Goal: Ask a question

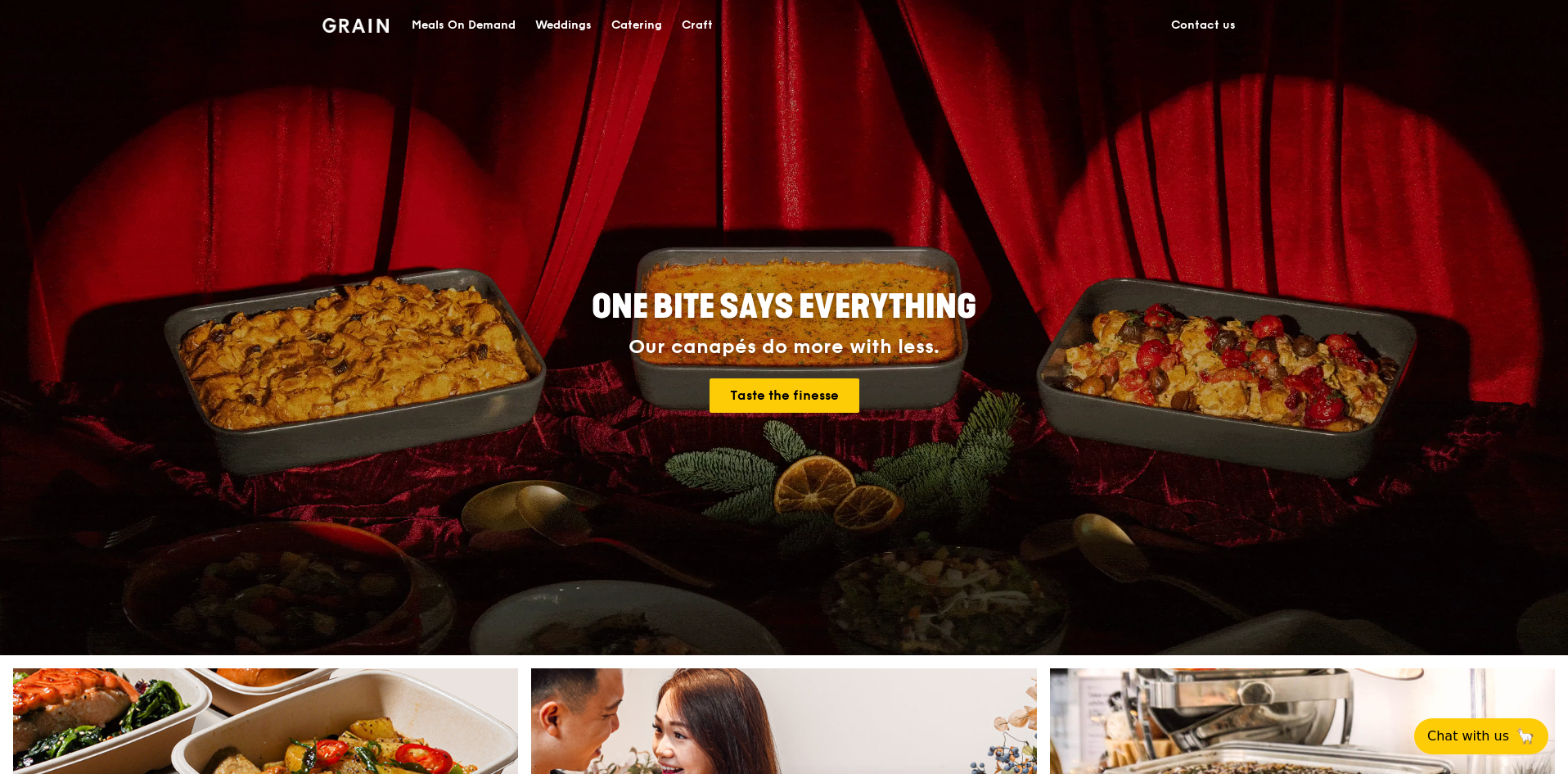
click at [621, 24] on div "Catering" at bounding box center [636, 25] width 51 height 49
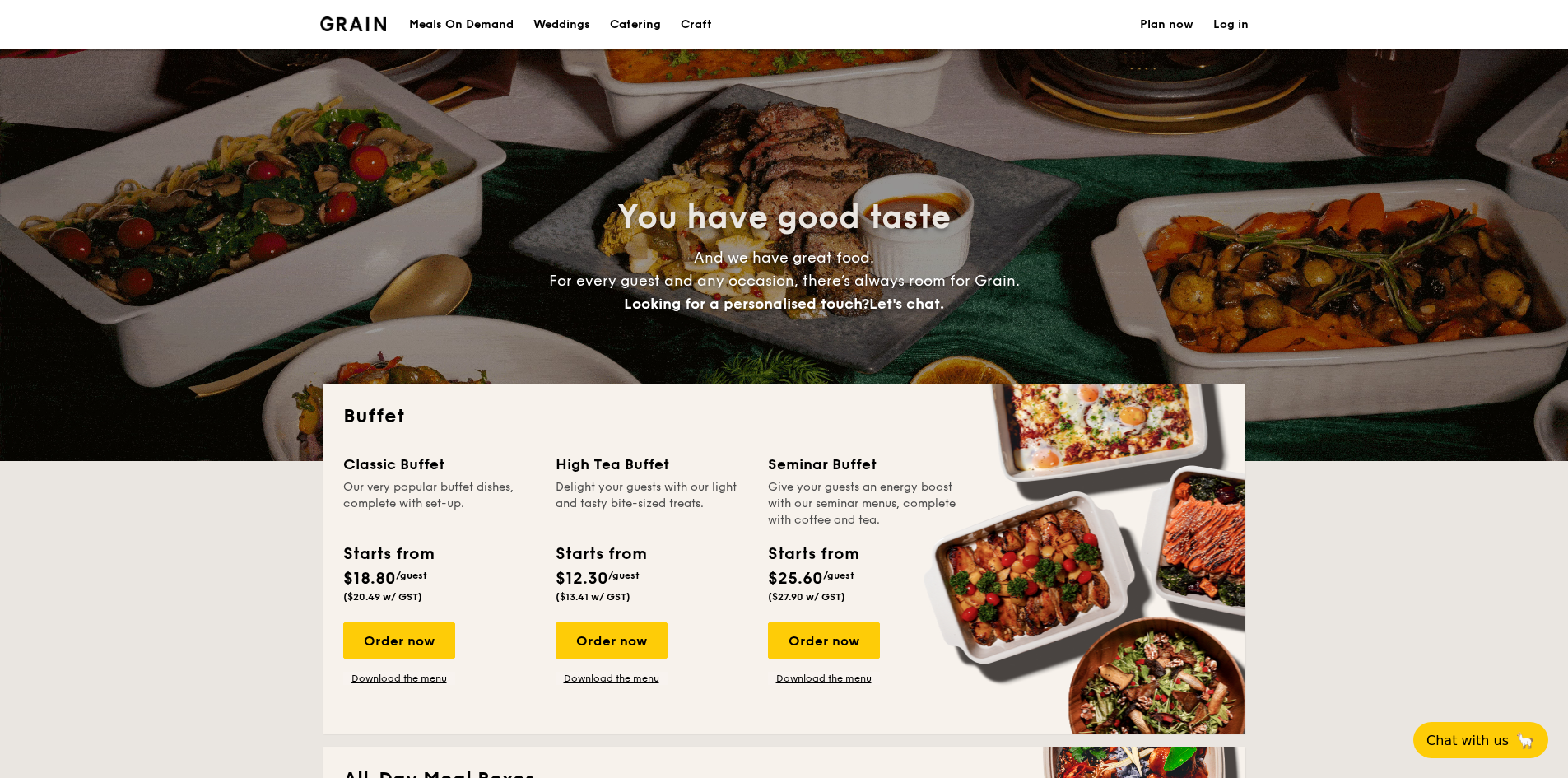
select select
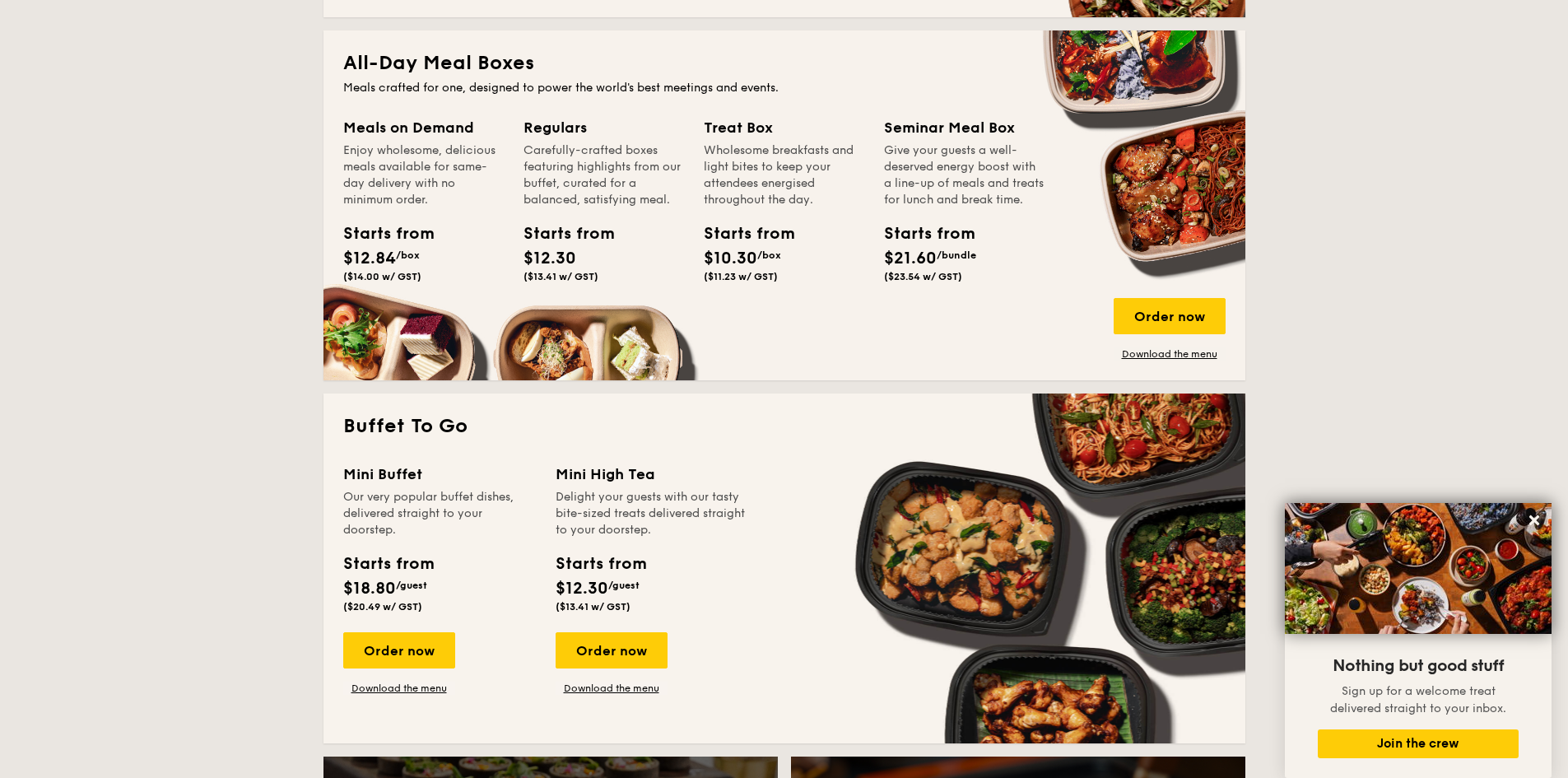
scroll to position [494, 0]
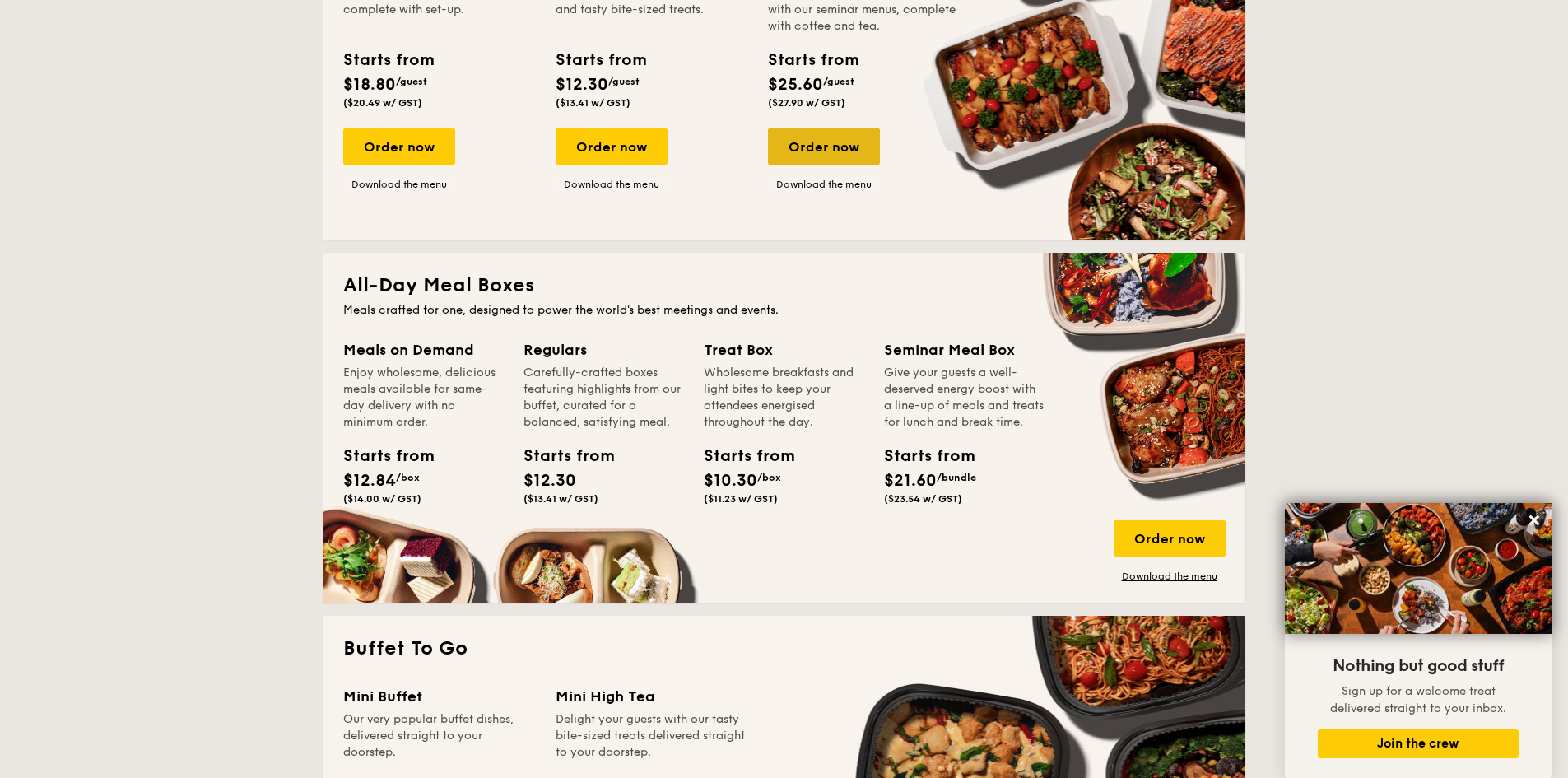
click at [843, 151] on div "Order now" at bounding box center [824, 146] width 112 height 36
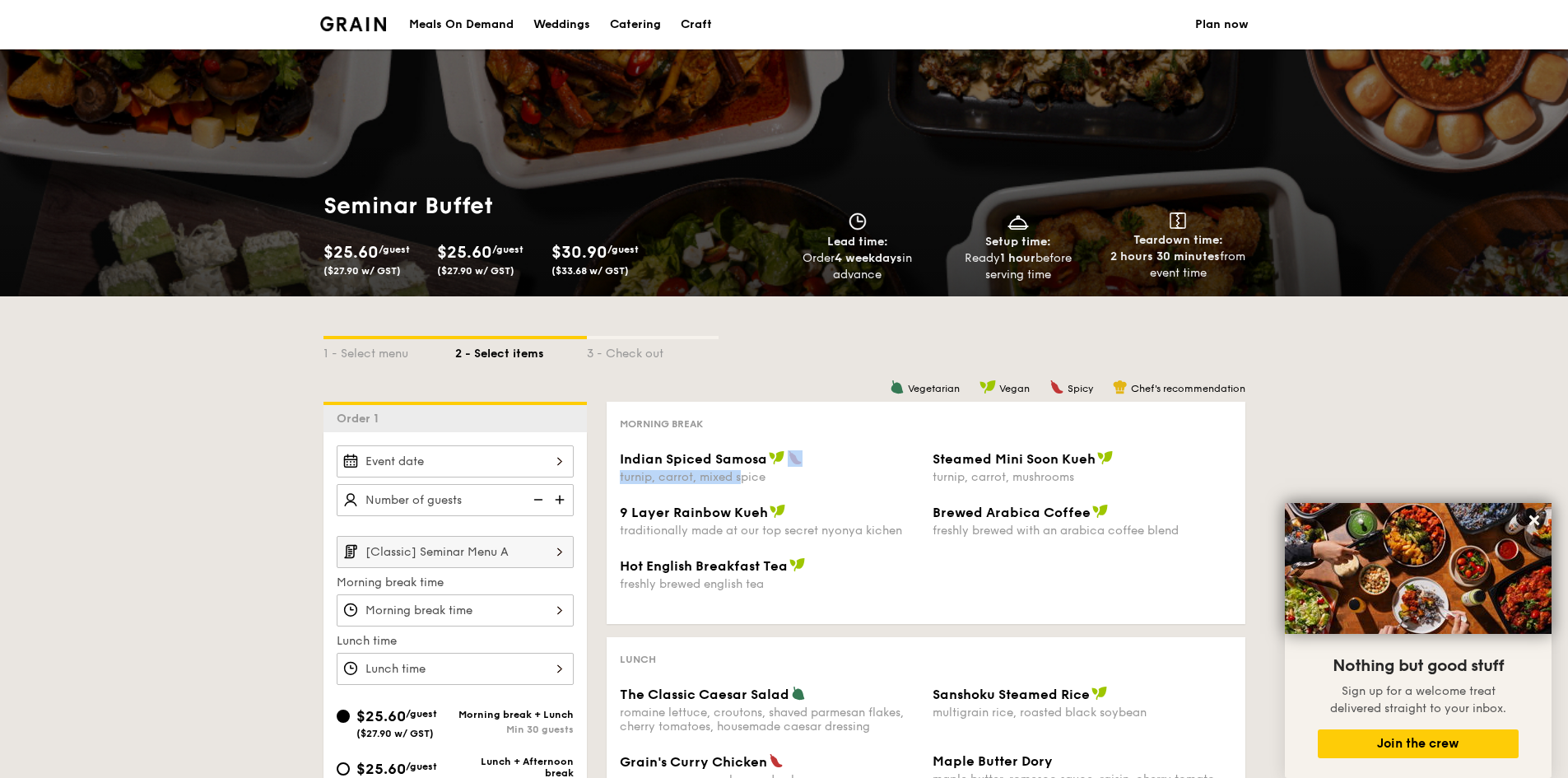
drag, startPoint x: 740, startPoint y: 468, endPoint x: 806, endPoint y: 456, distance: 67.1
click at [806, 457] on div "Indian Spiced Samosa turnip, carrot, mixed spice" at bounding box center [769, 466] width 300 height 34
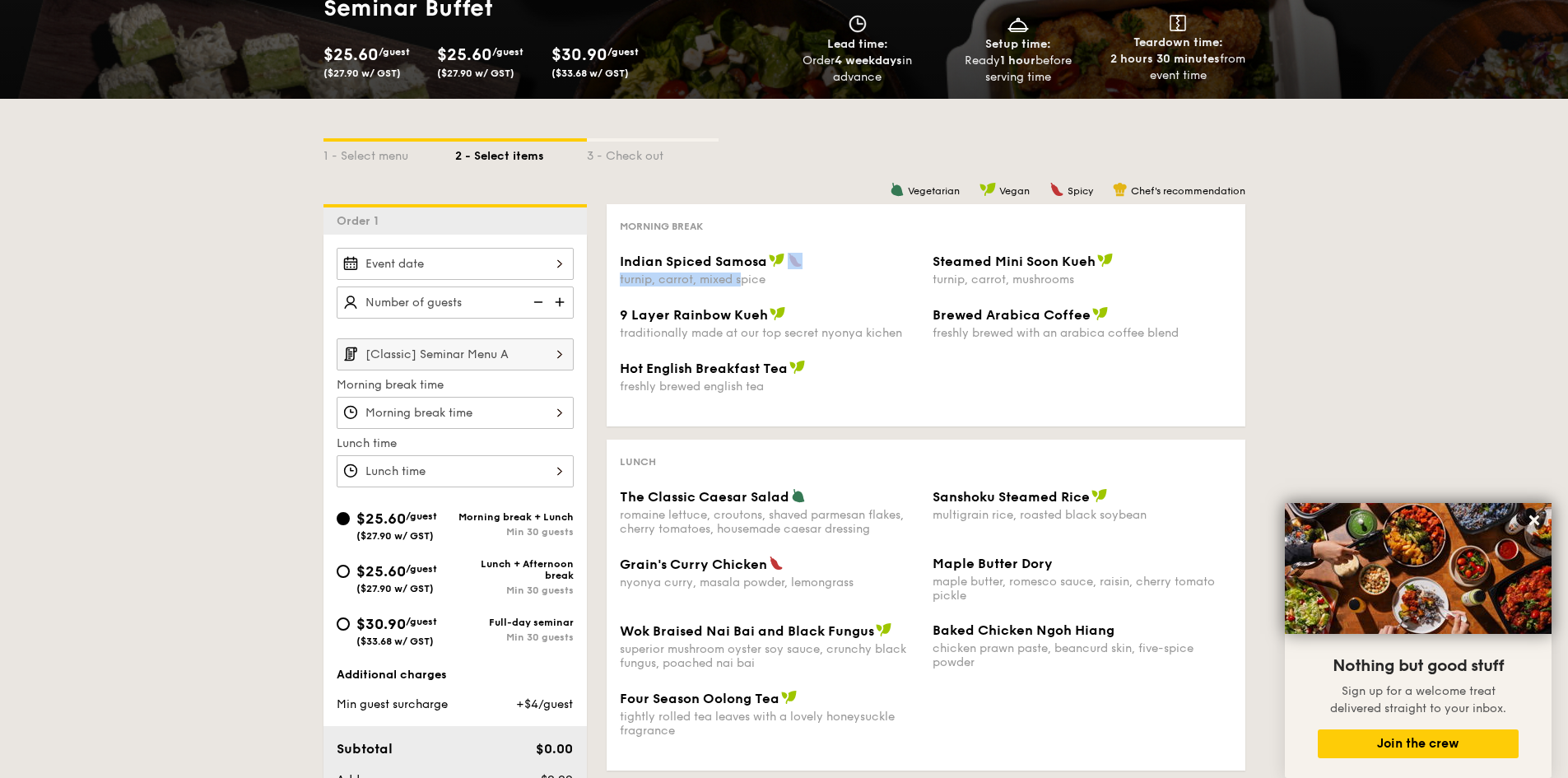
scroll to position [247, 0]
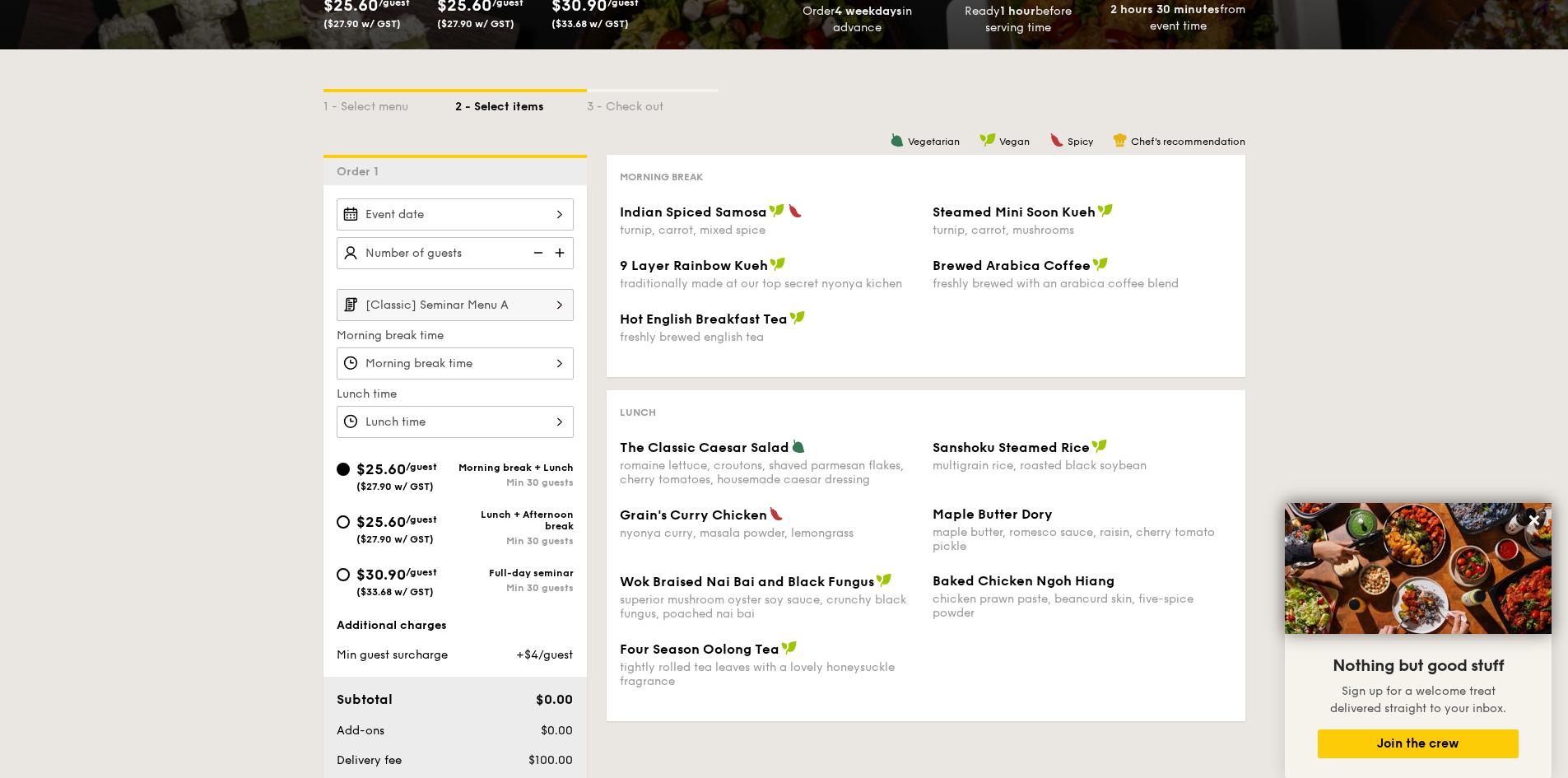
click at [864, 454] on div "The Classic Caesar Salad" at bounding box center [769, 446] width 300 height 16
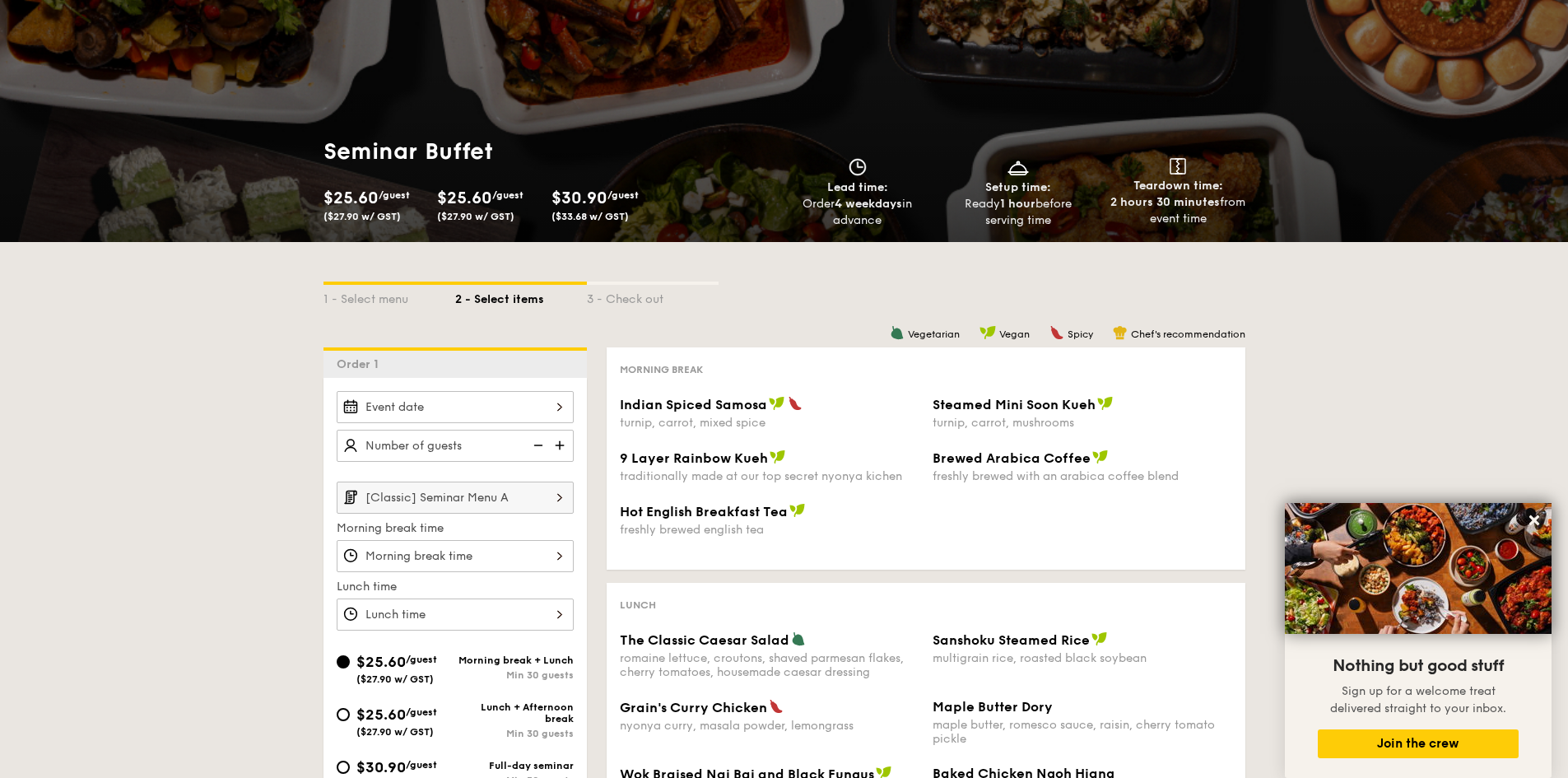
scroll to position [0, 0]
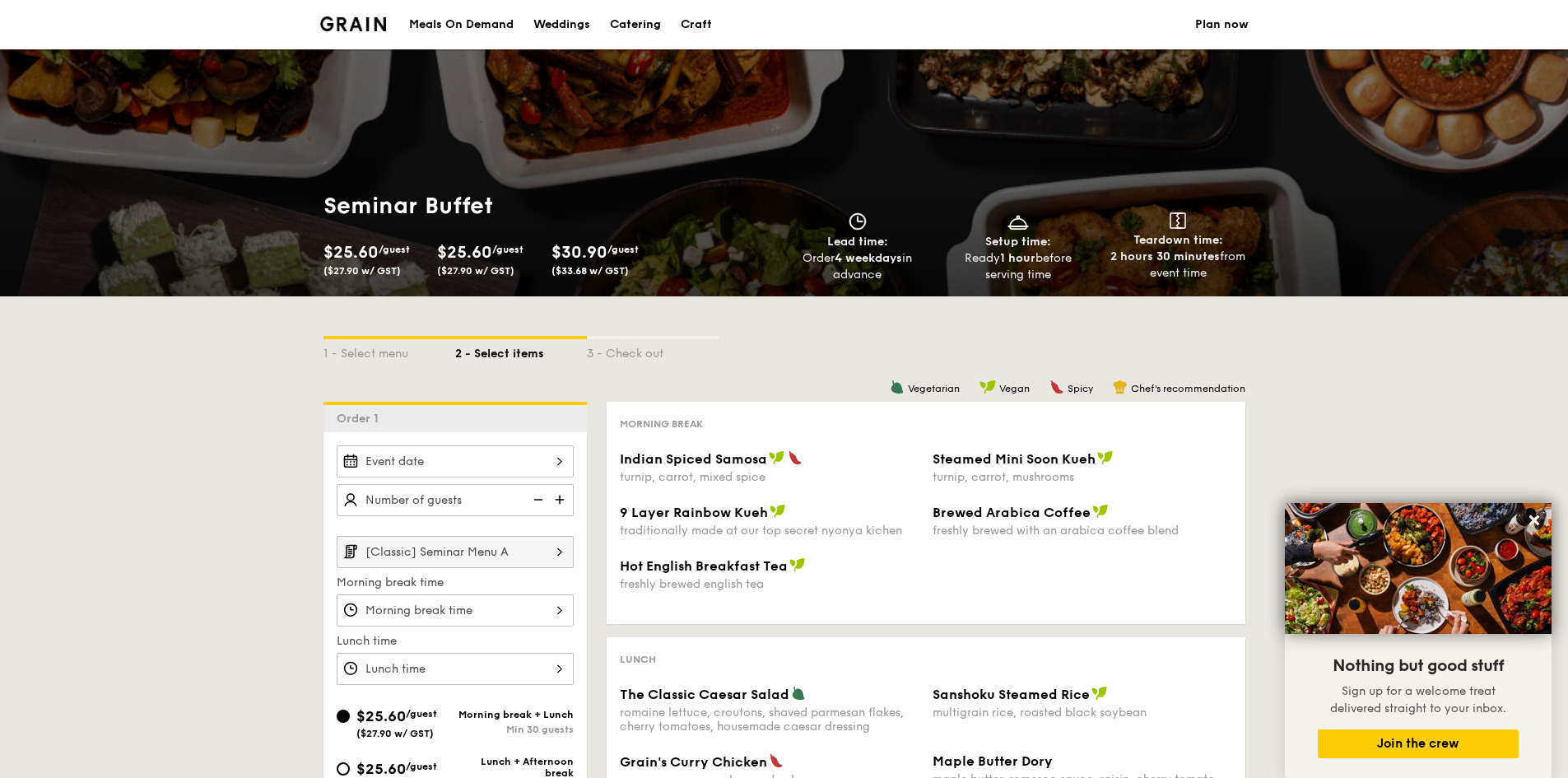
select select
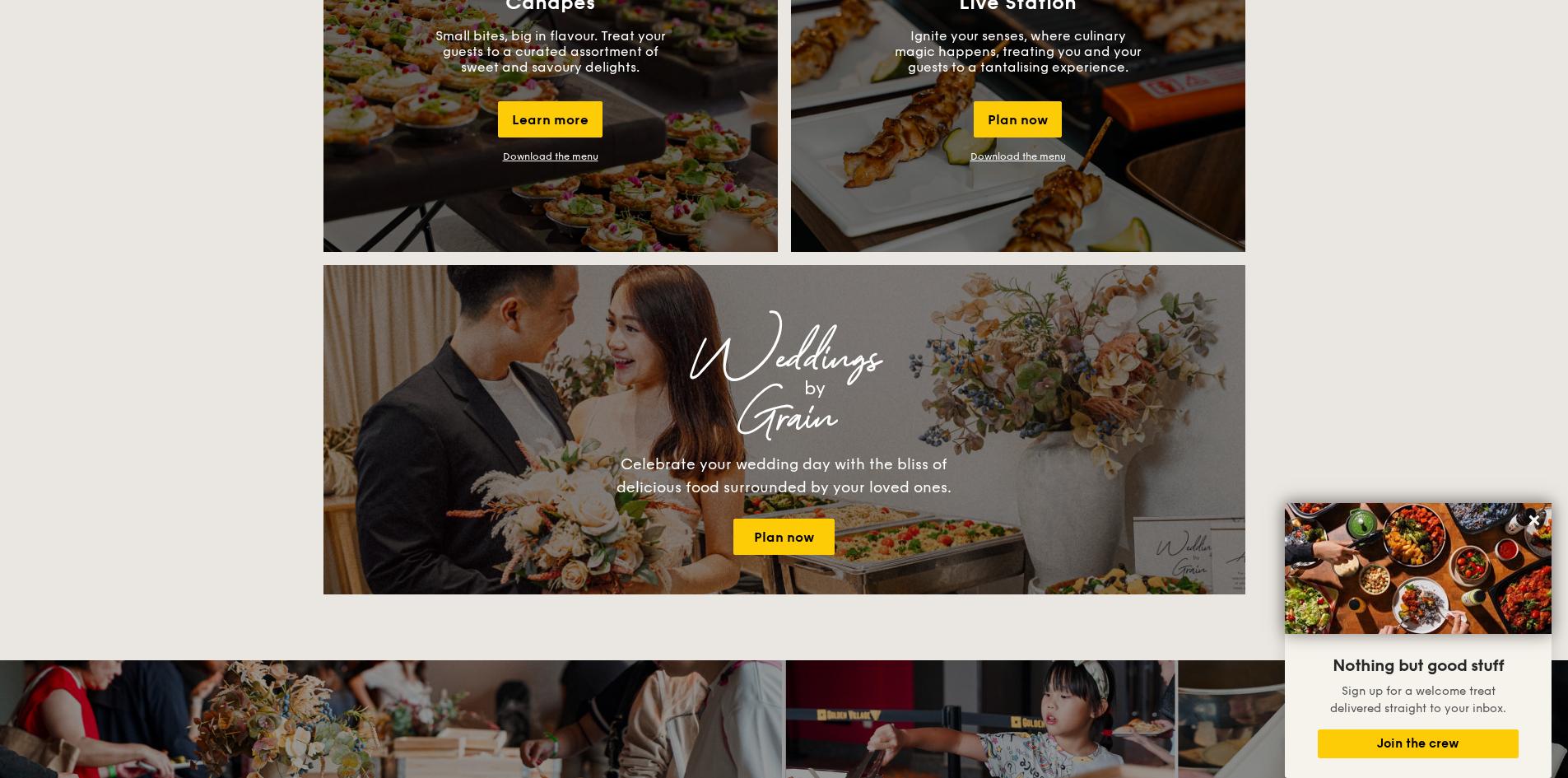
scroll to position [1601, 0]
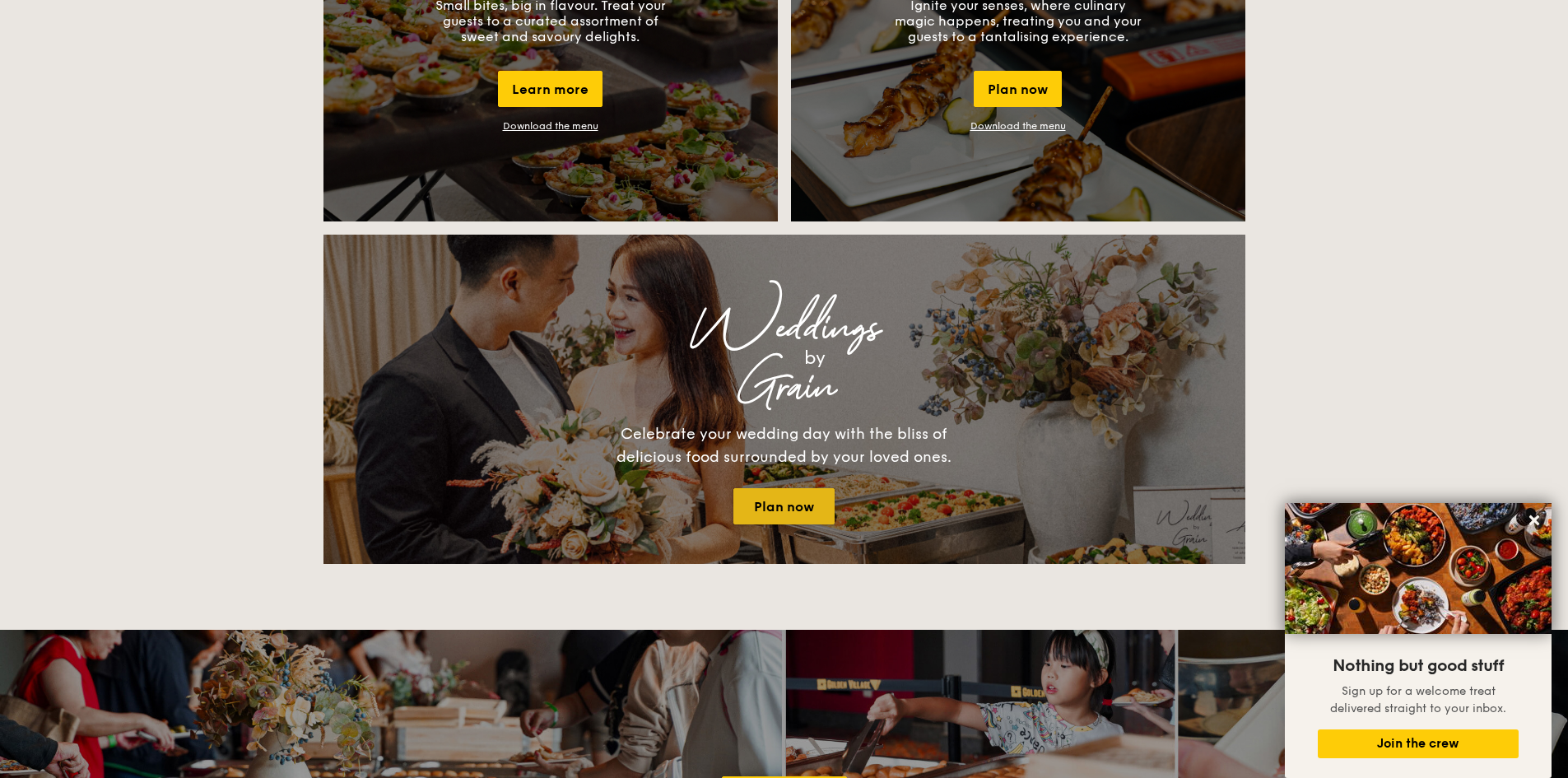
click at [804, 509] on link "Plan now" at bounding box center [784, 505] width 102 height 36
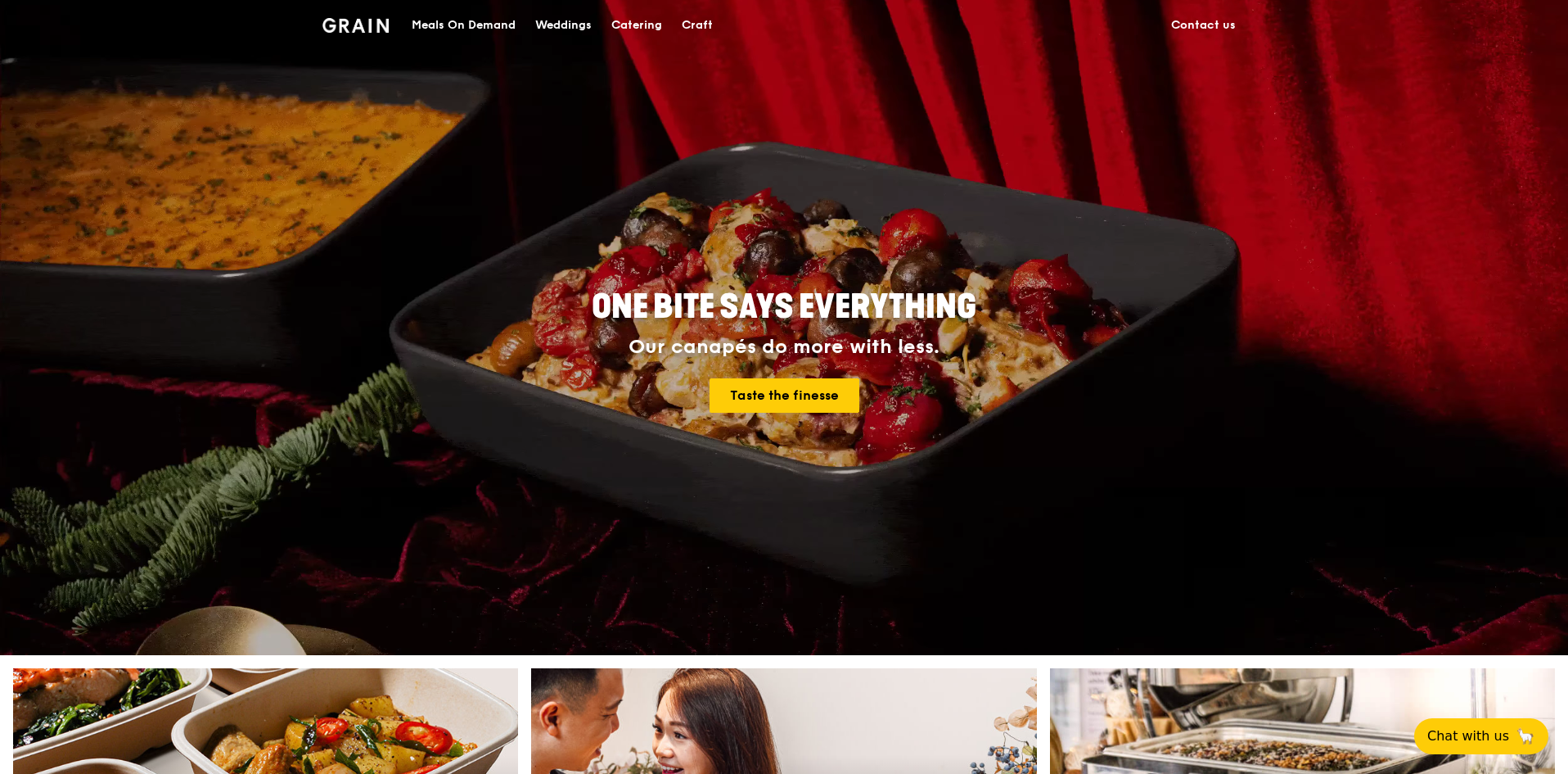
click at [1227, 25] on link "Contact us" at bounding box center [1204, 25] width 85 height 49
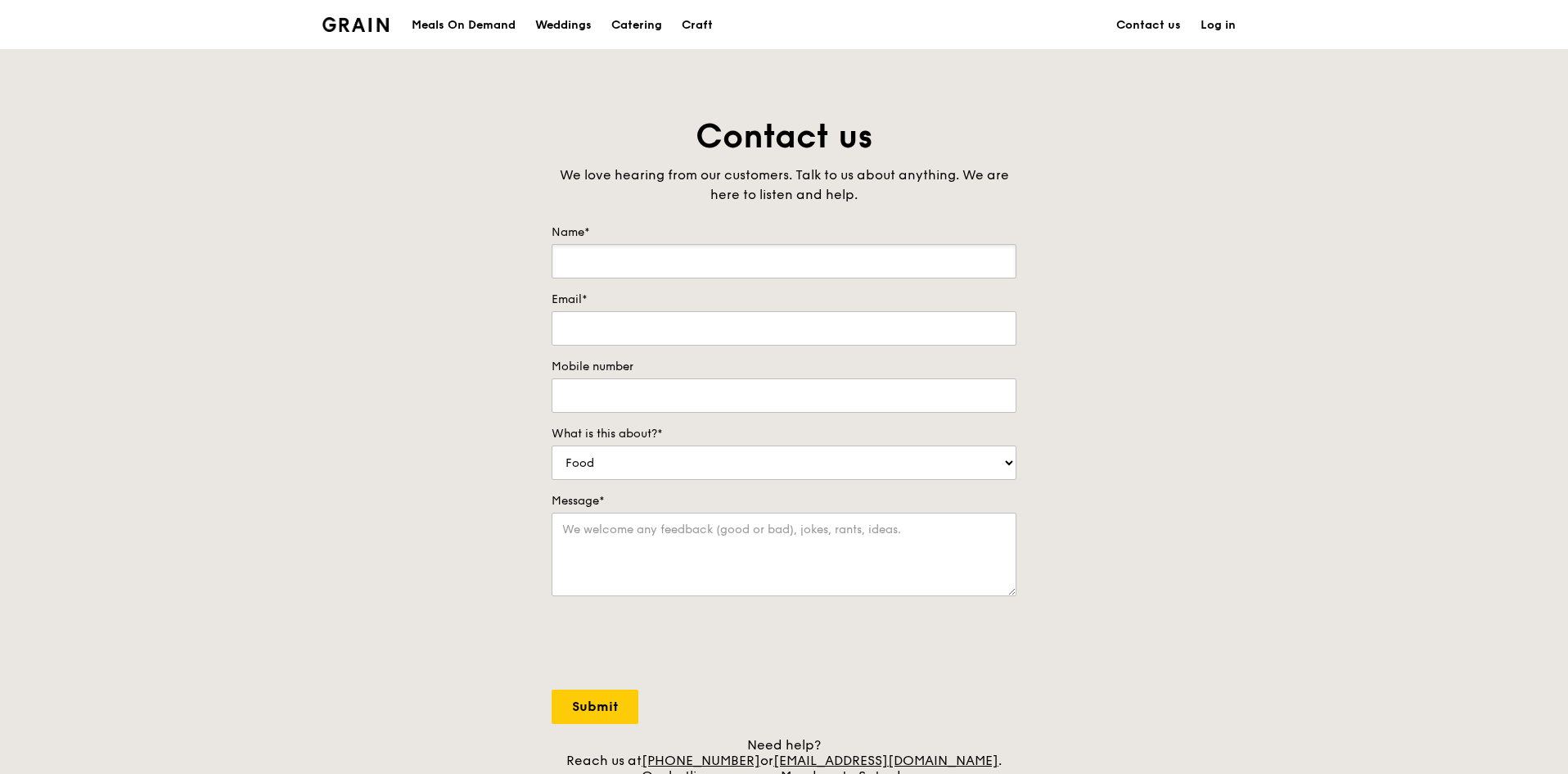
click at [733, 268] on input "Name*" at bounding box center [784, 261] width 465 height 35
type input "Zarinna Ho"
type input "zarinnaho@mirxes.com"
type input "93378510"
click at [703, 462] on select "Food Service Billing/Payment Catering Others" at bounding box center [784, 463] width 465 height 35
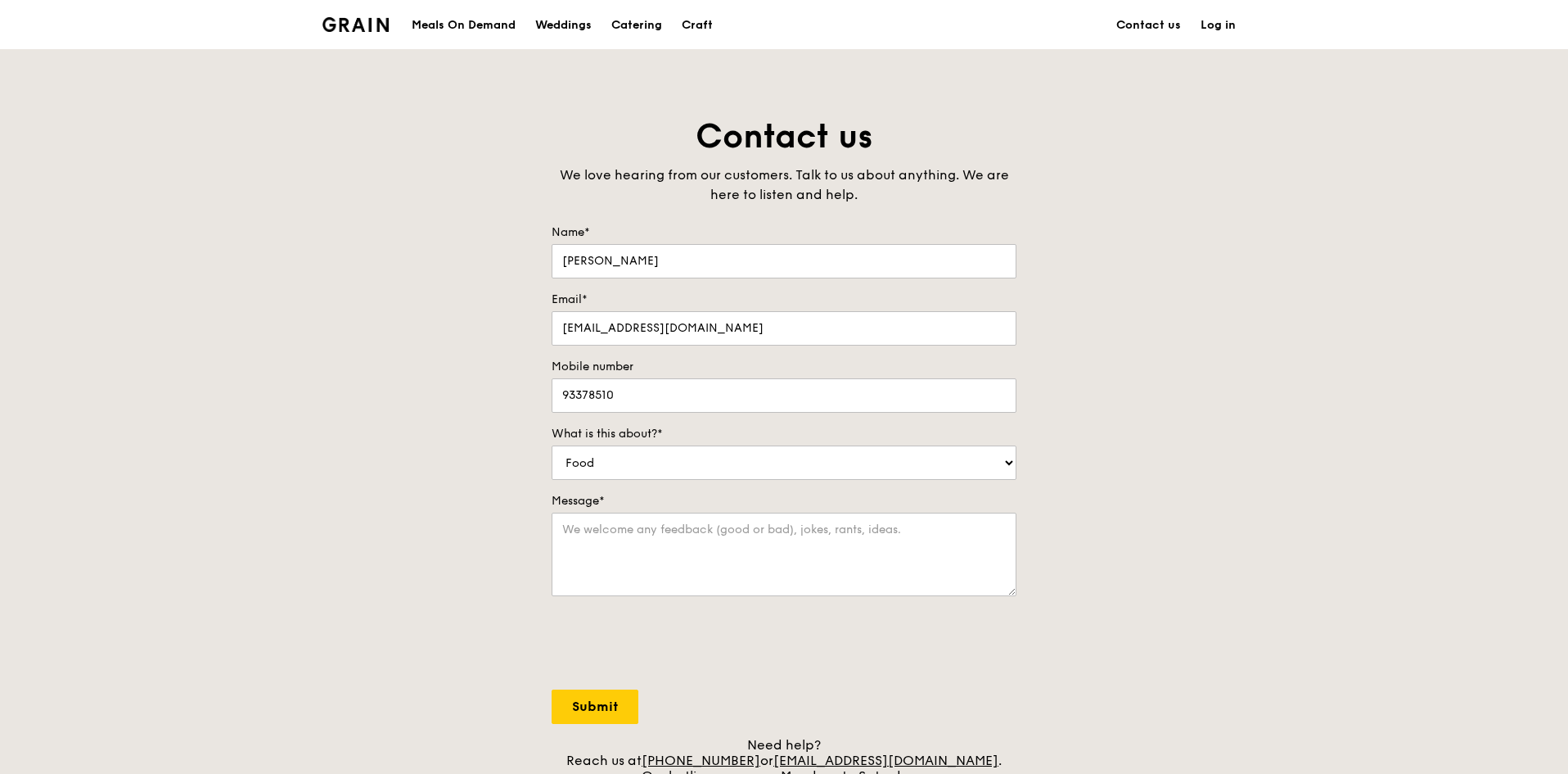
click at [1185, 503] on div "Contact us We love hearing from our customers. Talk to us about anything. We ar…" at bounding box center [784, 456] width 1568 height 684
drag, startPoint x: 835, startPoint y: 468, endPoint x: 834, endPoint y: 478, distance: 10.0
click at [835, 468] on select "Food Service Billing/Payment Catering Others" at bounding box center [784, 463] width 465 height 35
select select "Catering"
click at [552, 446] on select "Food Service Billing/Payment Catering Others" at bounding box center [784, 463] width 465 height 35
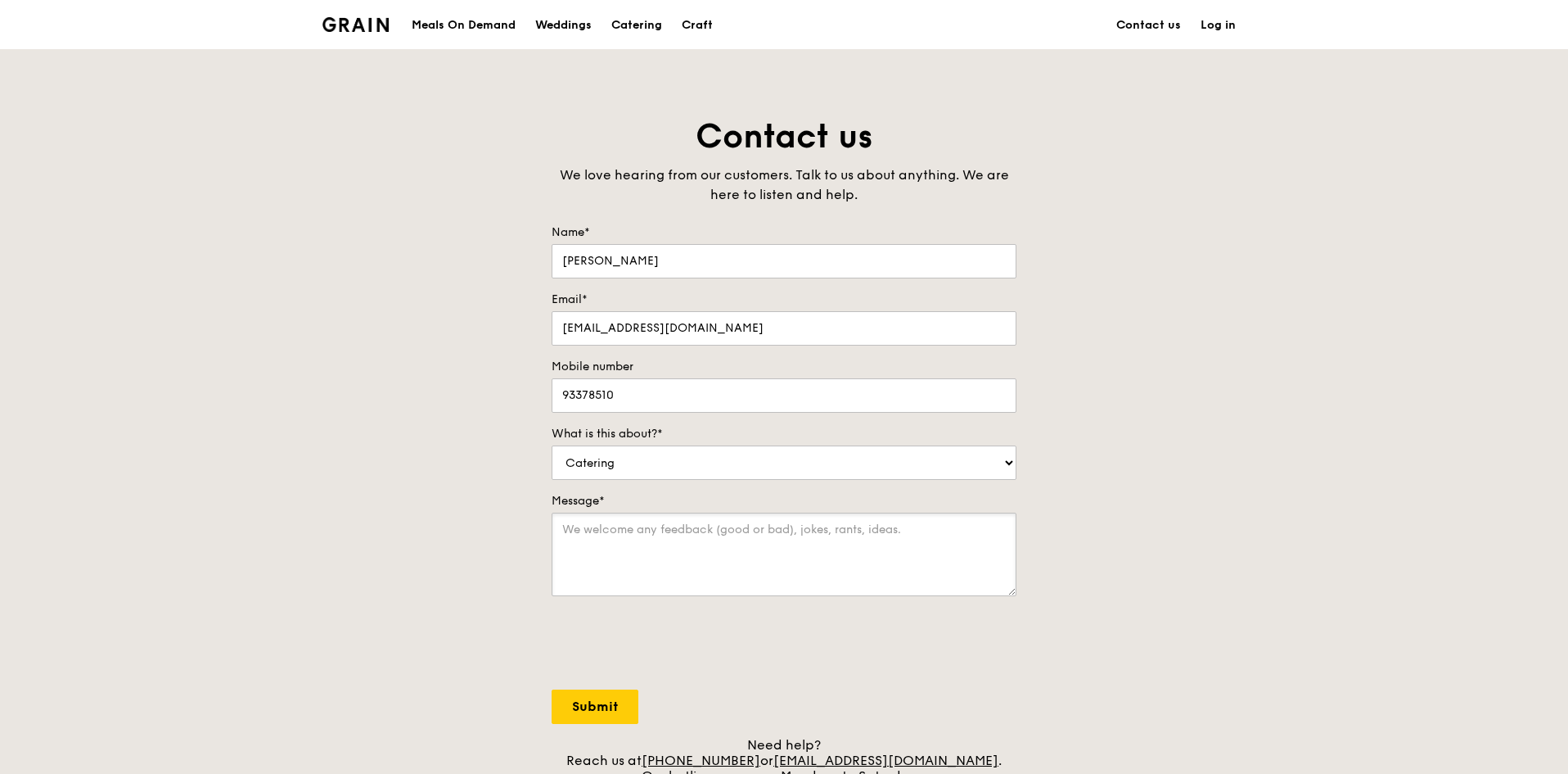
click at [780, 539] on textarea "Message*" at bounding box center [784, 554] width 465 height 84
type textarea "Hi, Do you have Christmas menu that I can take a look at? Thanks Zarinna"
click at [591, 715] on input "Submit" at bounding box center [595, 707] width 87 height 35
select select "Food"
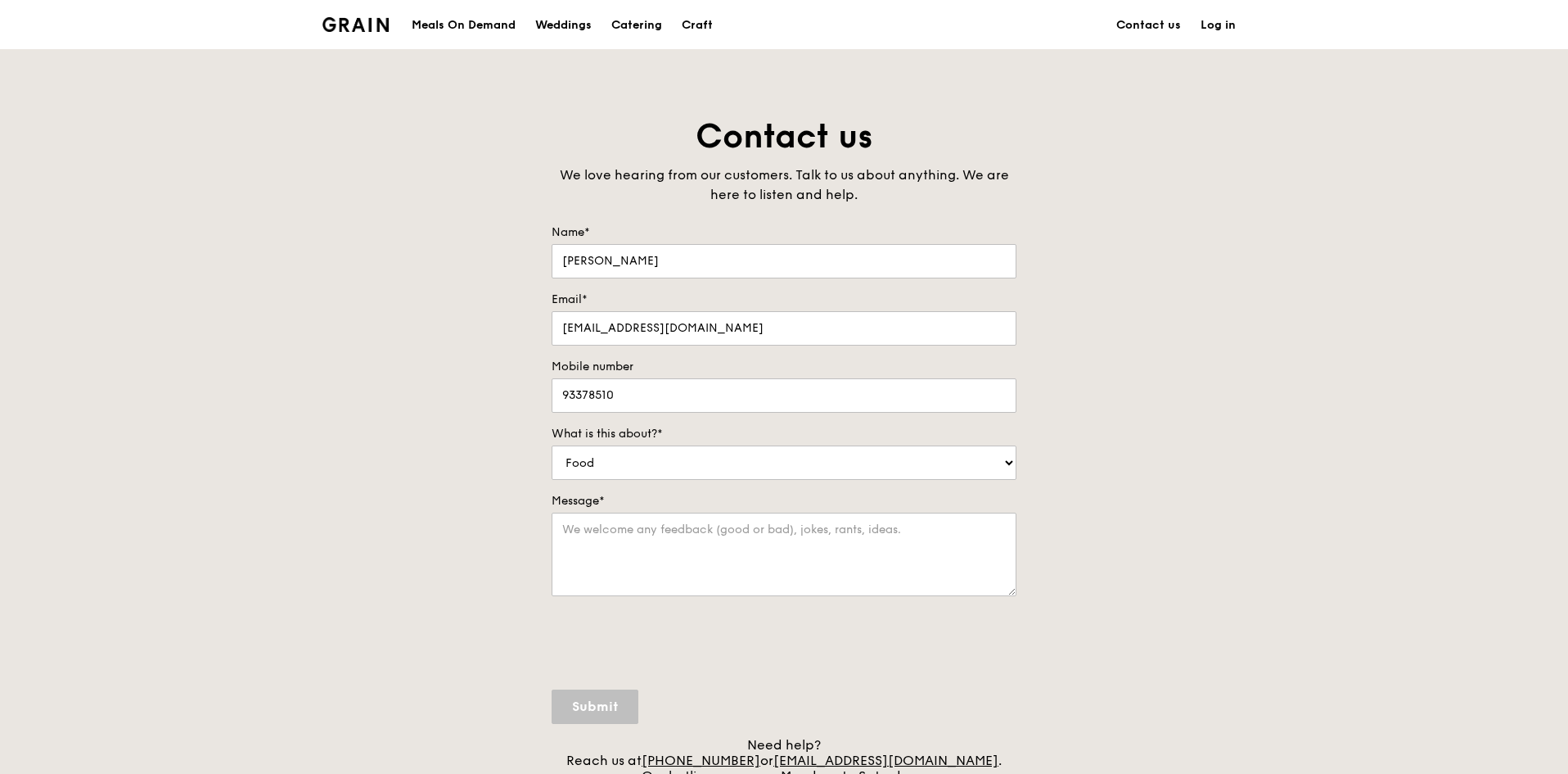
scroll to position [0, 0]
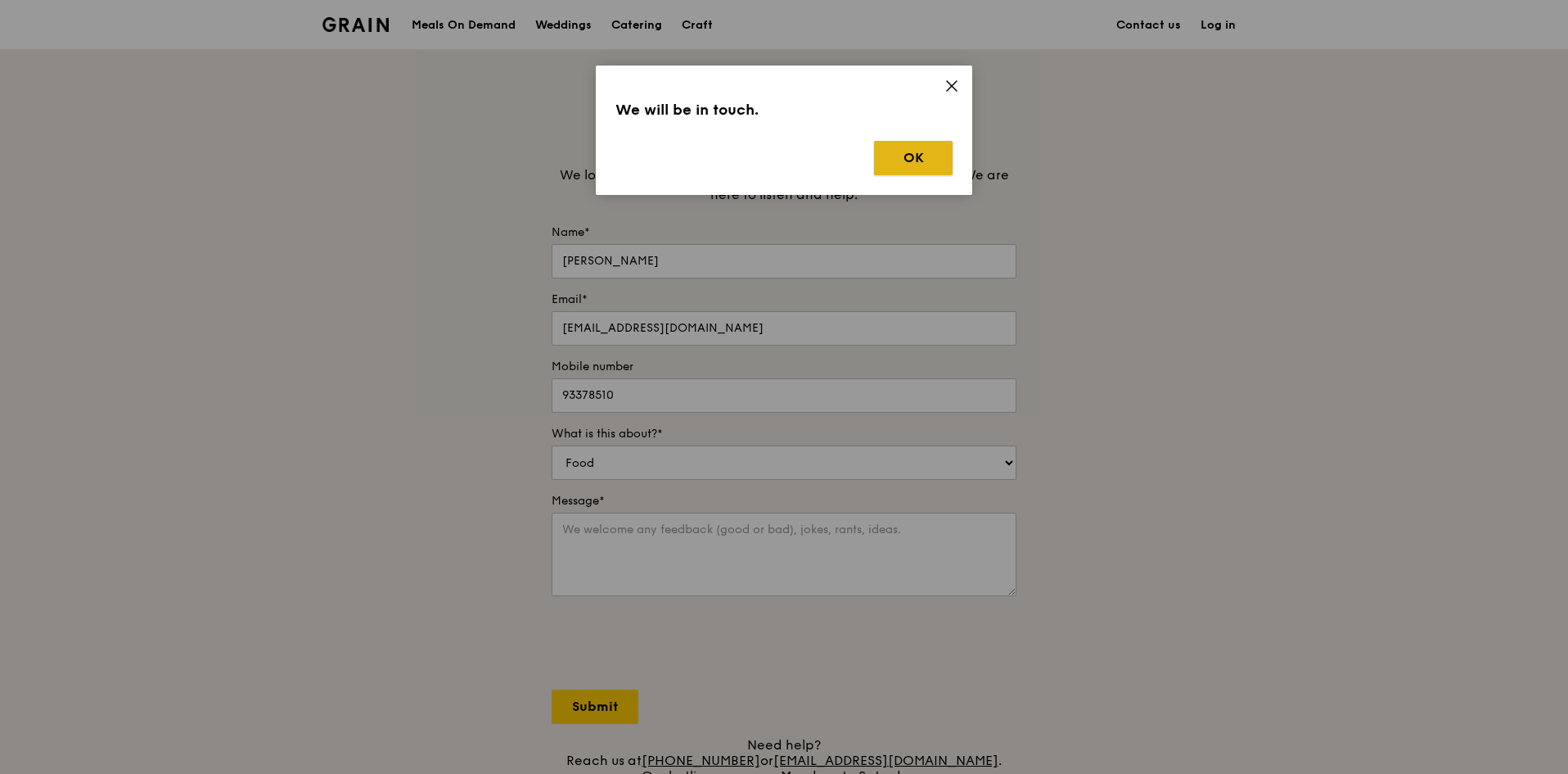
click at [898, 161] on button "OK" at bounding box center [913, 158] width 79 height 35
